Goal: Task Accomplishment & Management: Manage account settings

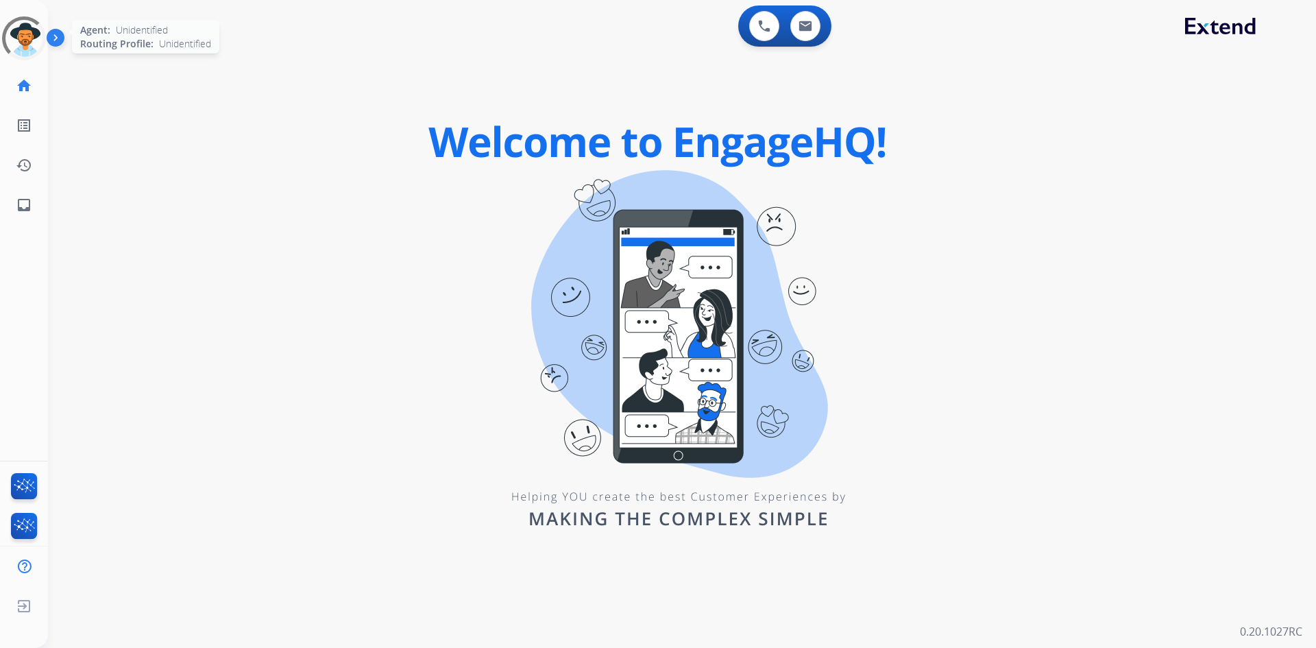
click at [16, 36] on div at bounding box center [24, 38] width 54 height 54
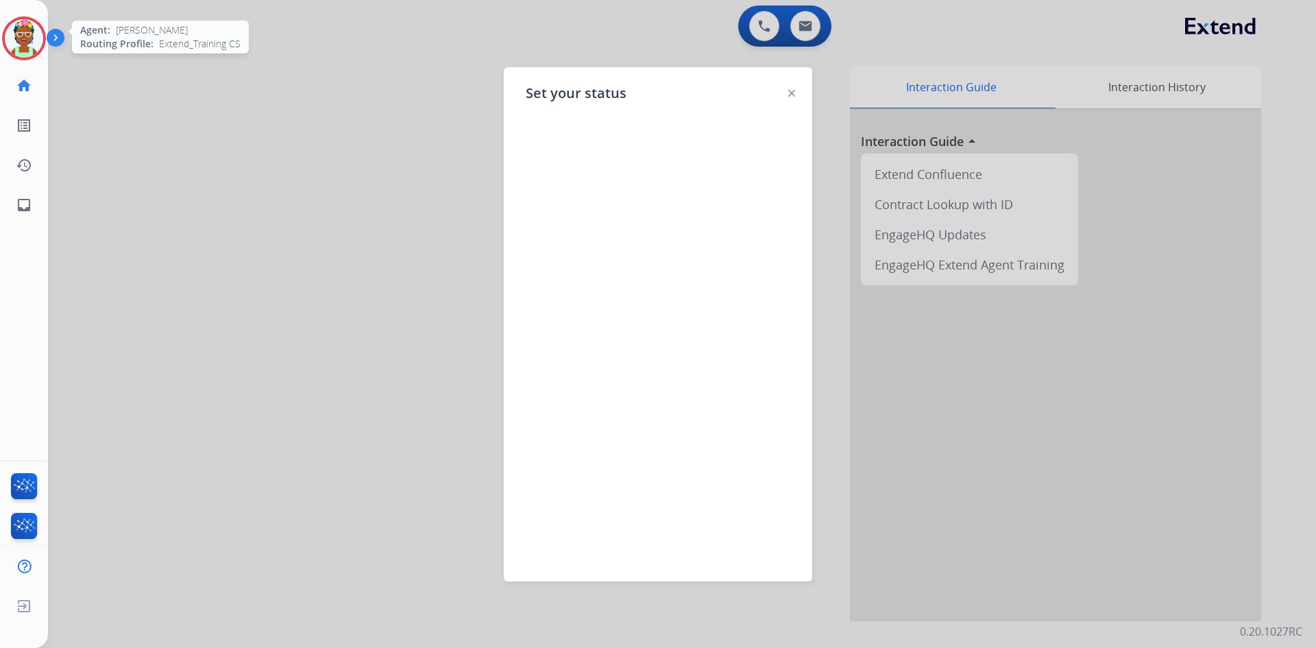
click at [791, 95] on img at bounding box center [791, 93] width 7 height 7
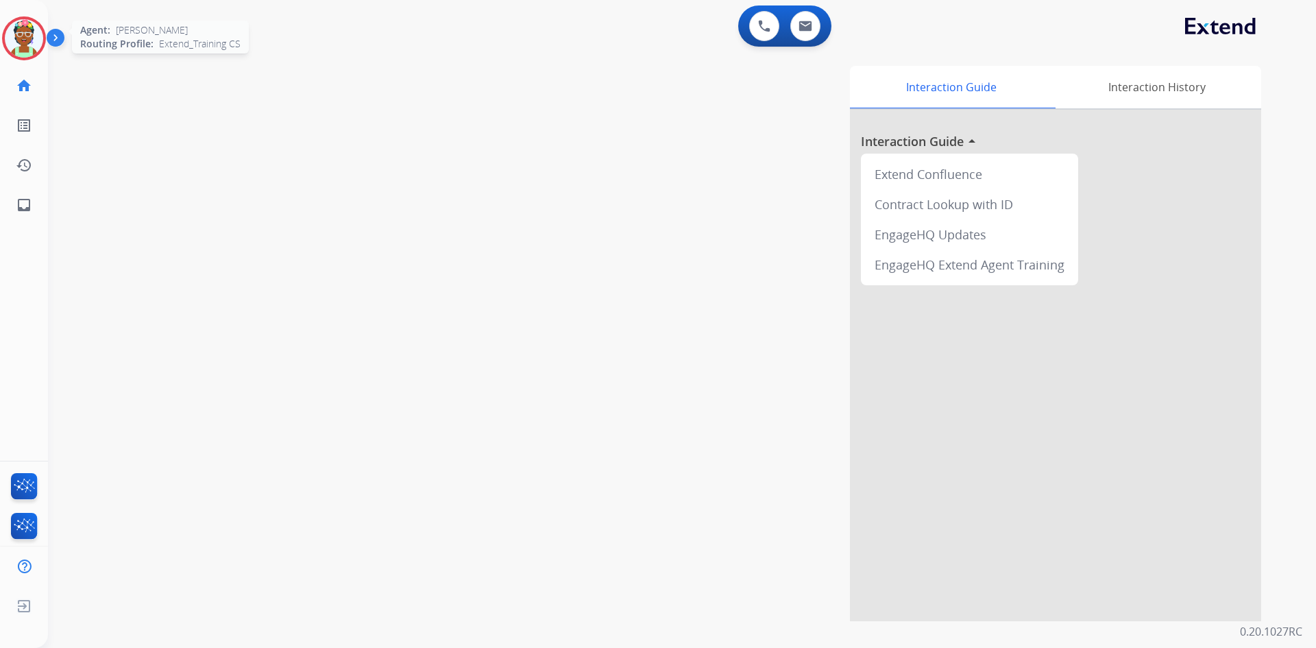
click at [22, 40] on img at bounding box center [24, 38] width 38 height 38
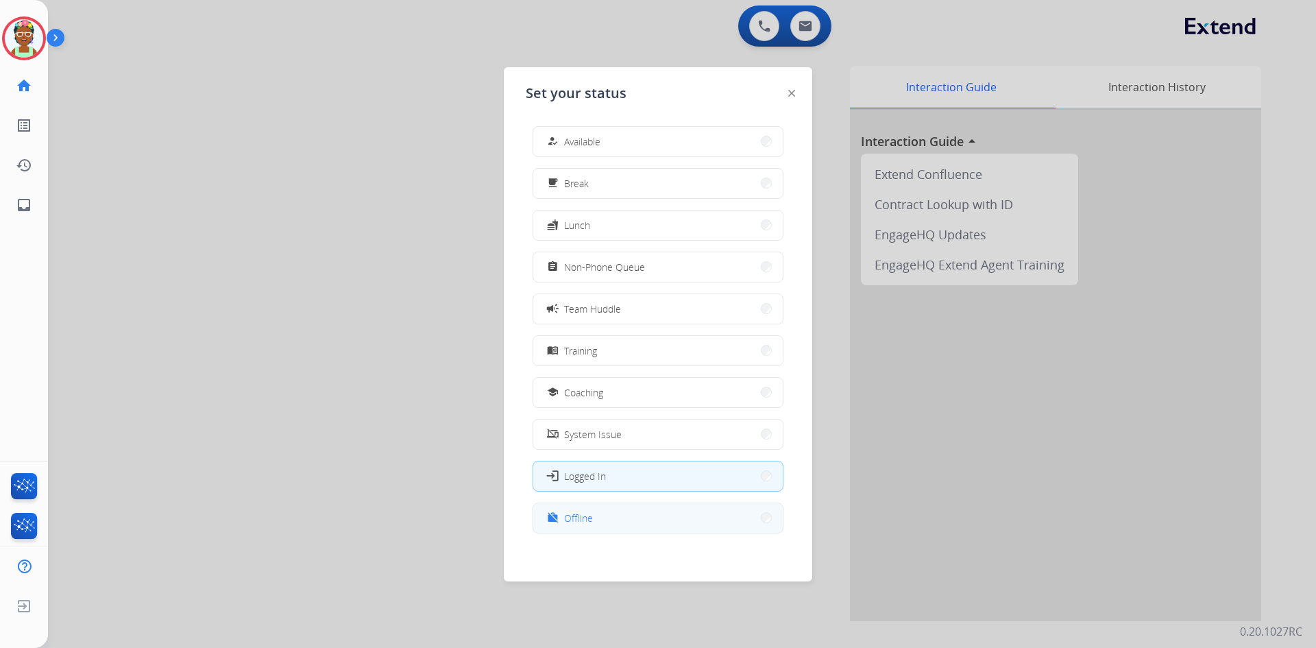
click at [644, 516] on button "work_off Offline" at bounding box center [658, 517] width 250 height 29
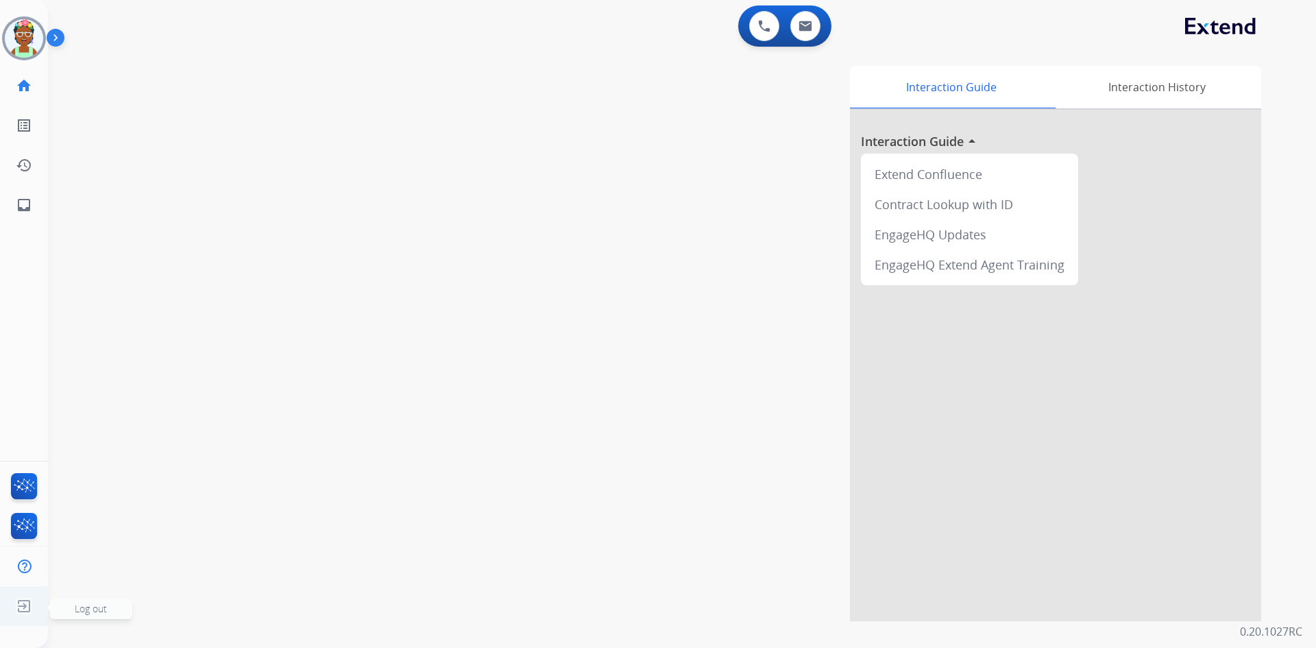
click at [21, 611] on img at bounding box center [24, 606] width 25 height 26
click at [23, 608] on img at bounding box center [24, 606] width 25 height 26
